Goal: Share content: Share content

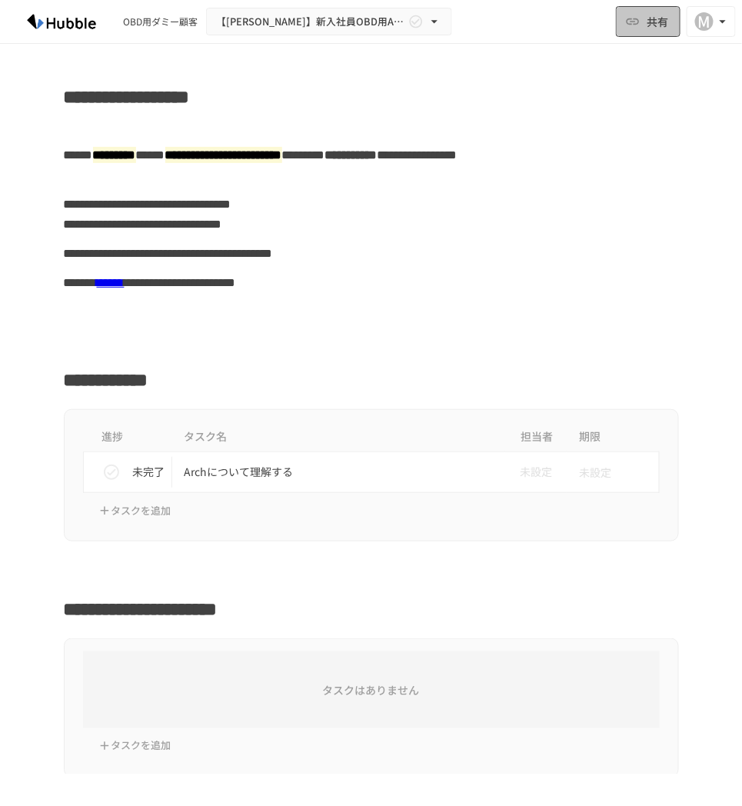
click at [642, 20] on button "共有" at bounding box center [648, 21] width 65 height 31
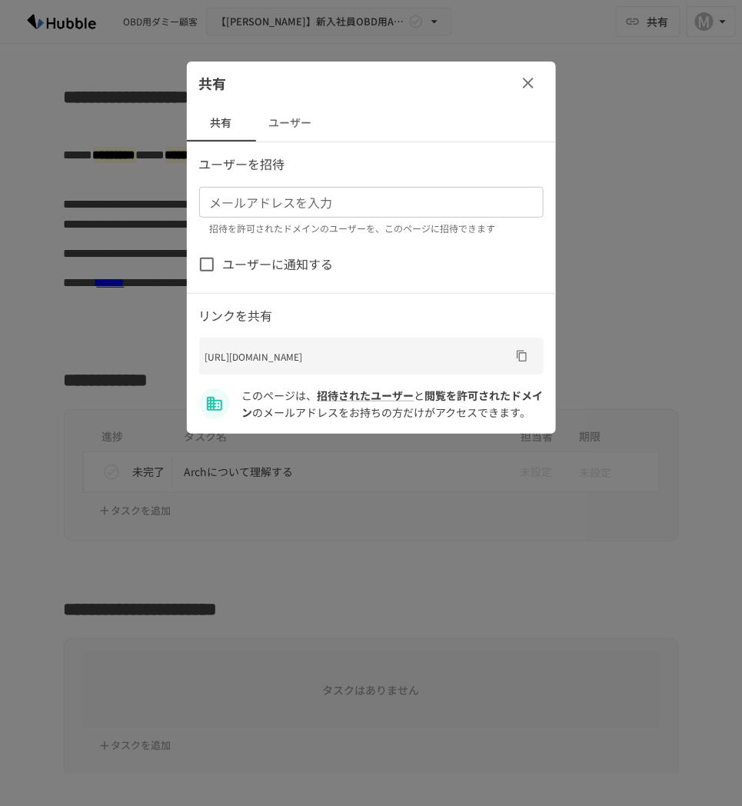
click at [301, 208] on input "メールアドレスを入力" at bounding box center [370, 202] width 333 height 22
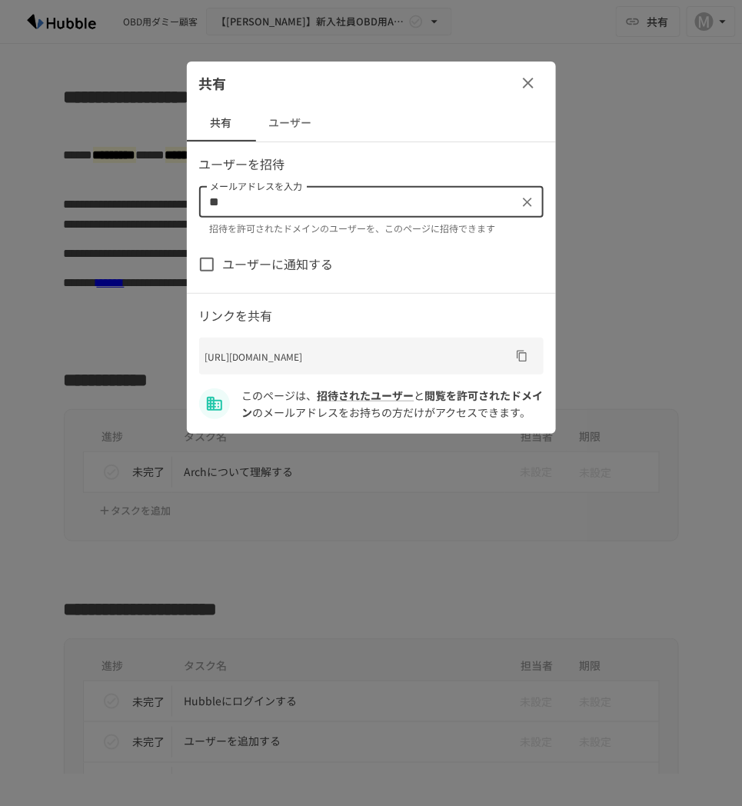
type input "*"
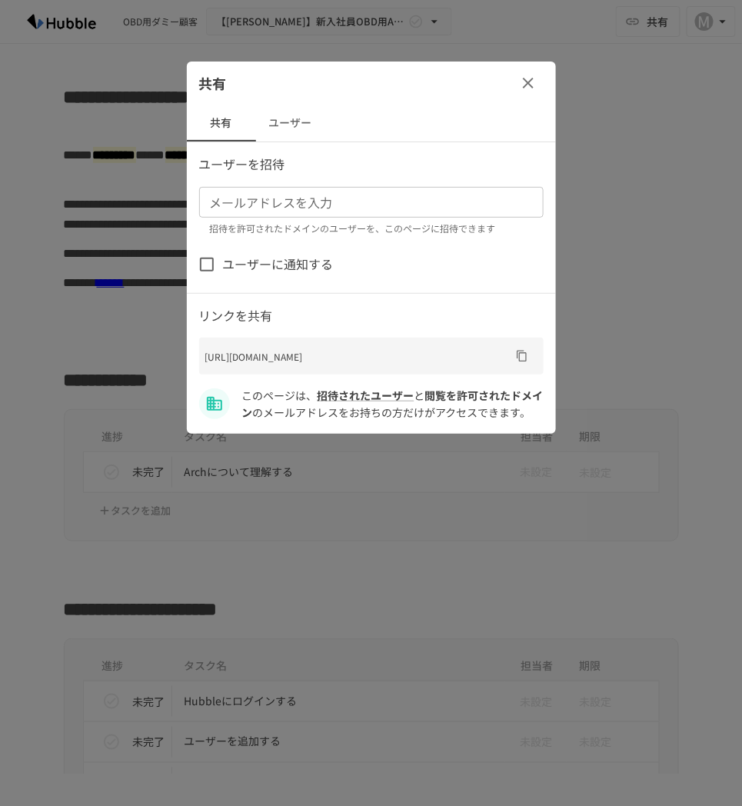
click at [335, 201] on input "メールアドレスを入力" at bounding box center [370, 202] width 333 height 22
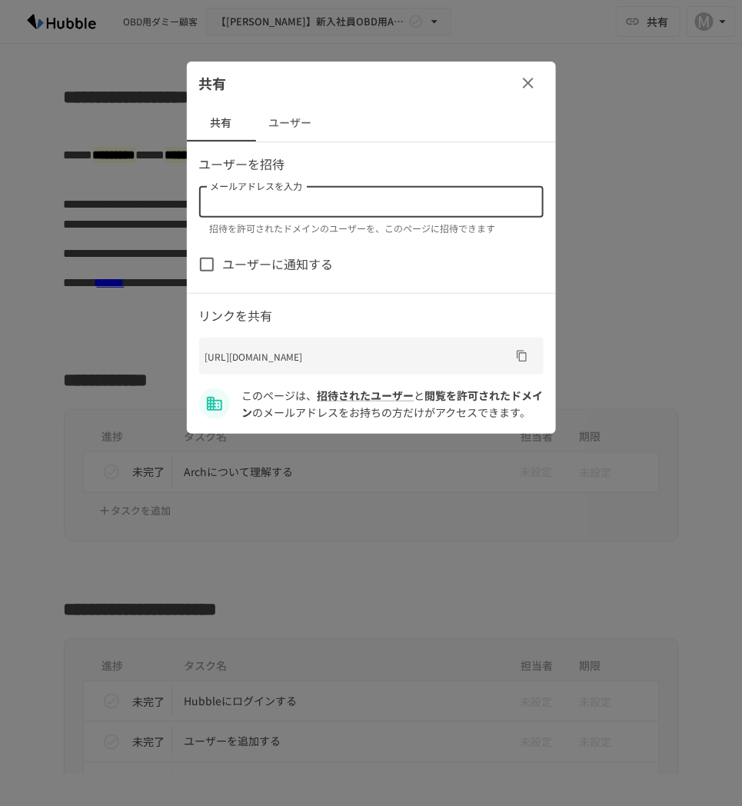
paste input "**********"
type input "**********"
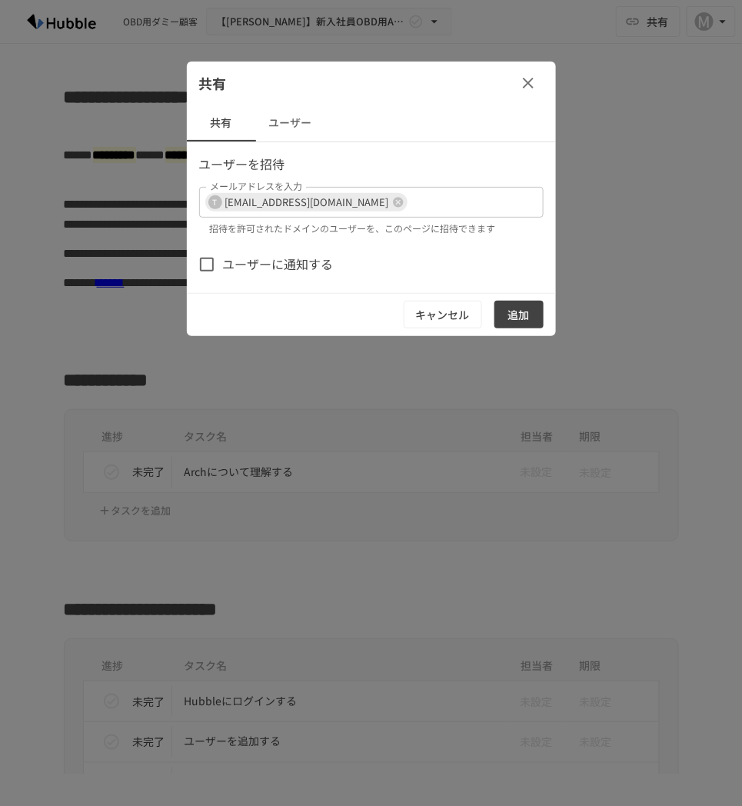
click at [225, 258] on span "ユーザーに通知する" at bounding box center [278, 264] width 111 height 20
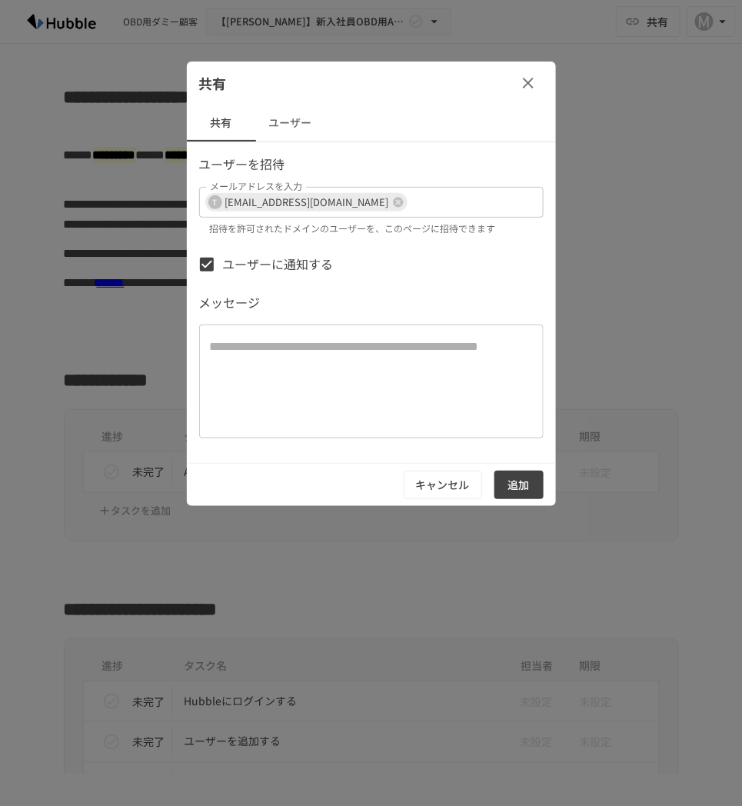
click at [335, 389] on textarea at bounding box center [371, 381] width 323 height 88
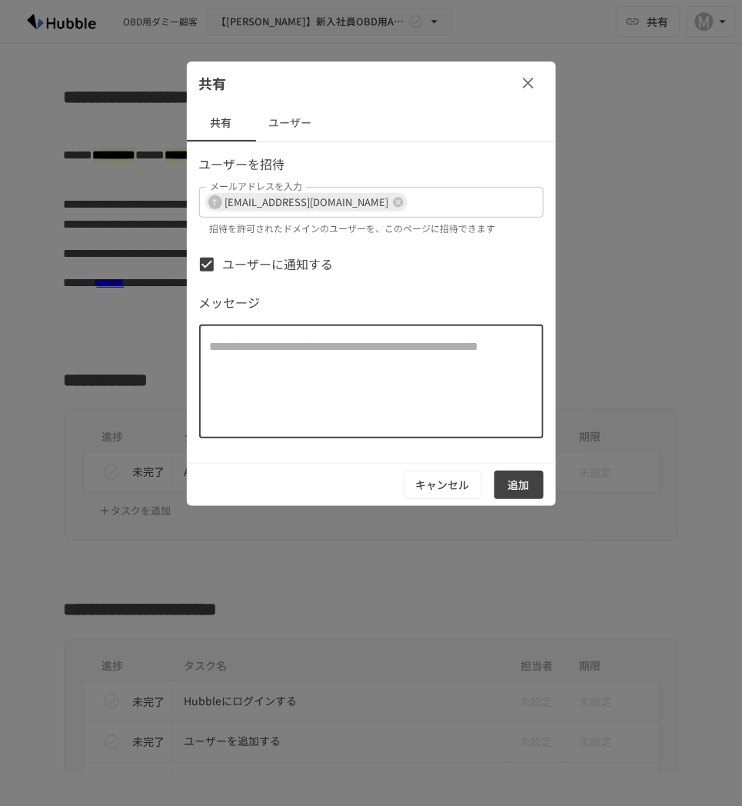
click at [527, 486] on button "追加" at bounding box center [518, 484] width 49 height 28
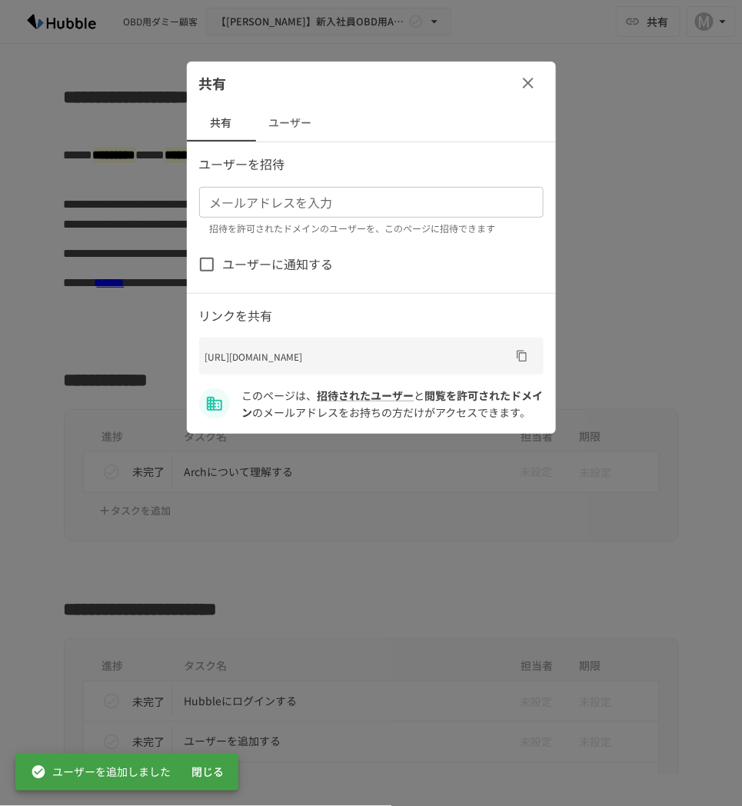
click at [46, 218] on div at bounding box center [371, 403] width 742 height 806
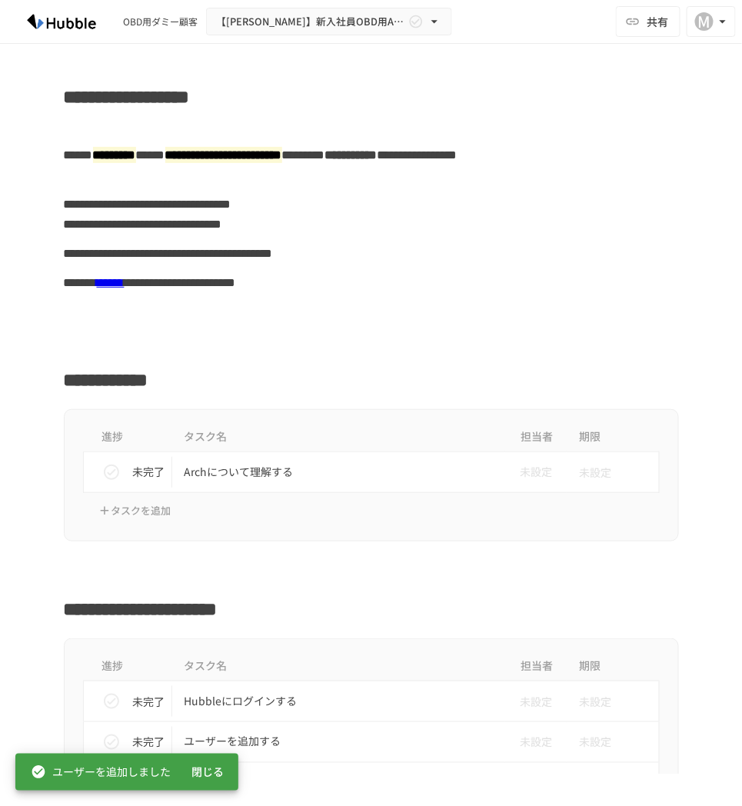
click at [451, 249] on div "**********" at bounding box center [371, 253] width 615 height 29
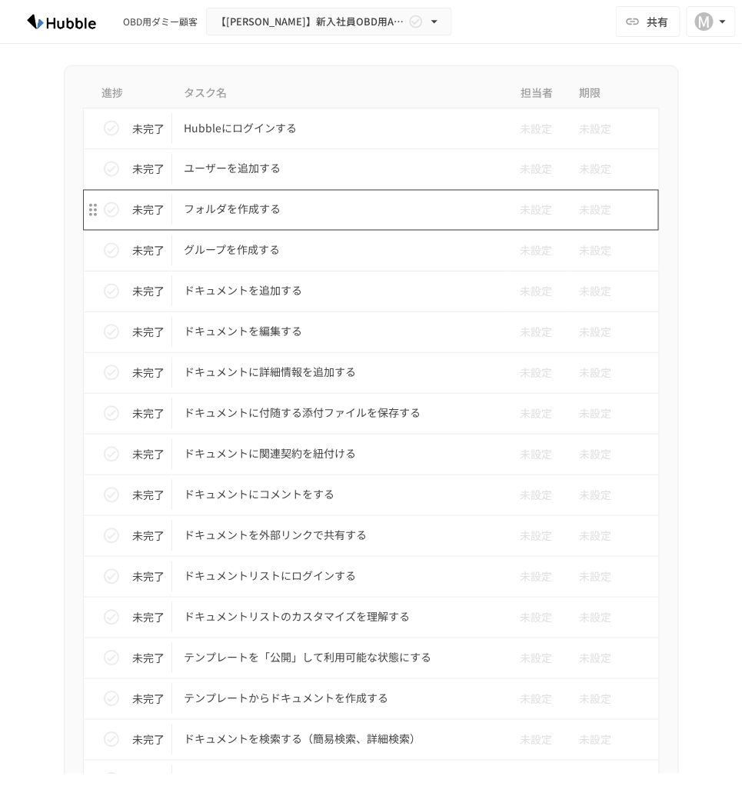
scroll to position [854, 0]
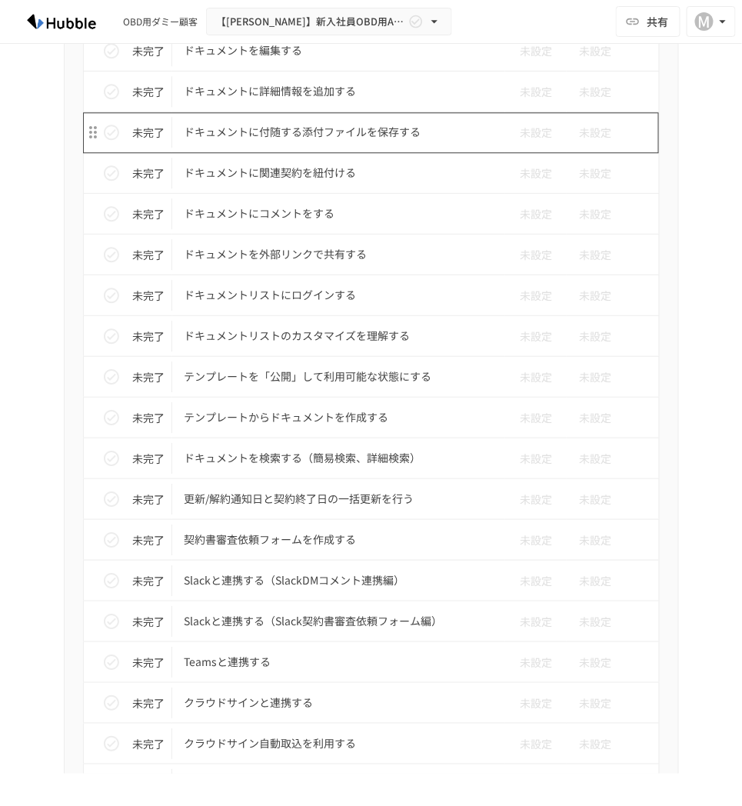
click at [374, 134] on p "ドキュメントに付随する添付ファイルを保存する" at bounding box center [339, 131] width 309 height 19
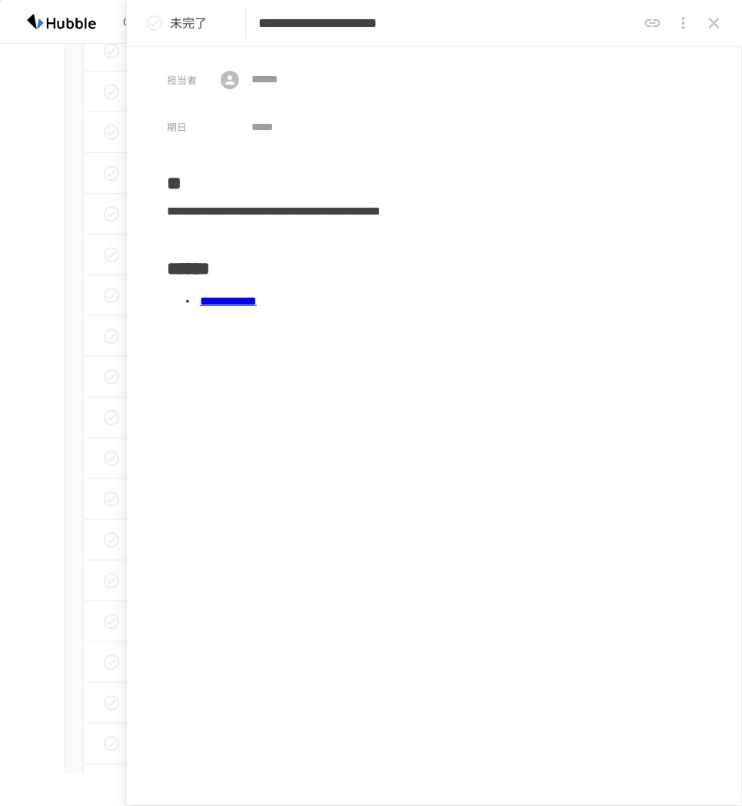
drag, startPoint x: 703, startPoint y: 22, endPoint x: 700, endPoint y: 32, distance: 10.5
click at [703, 24] on button "close drawer" at bounding box center [714, 23] width 31 height 31
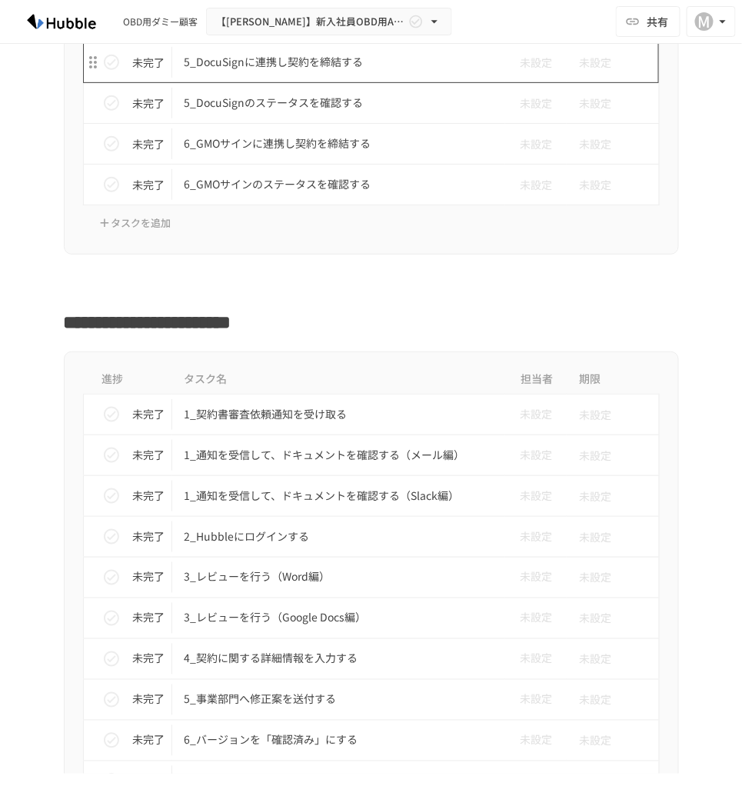
scroll to position [4271, 0]
